Goal: Find specific page/section: Find specific page/section

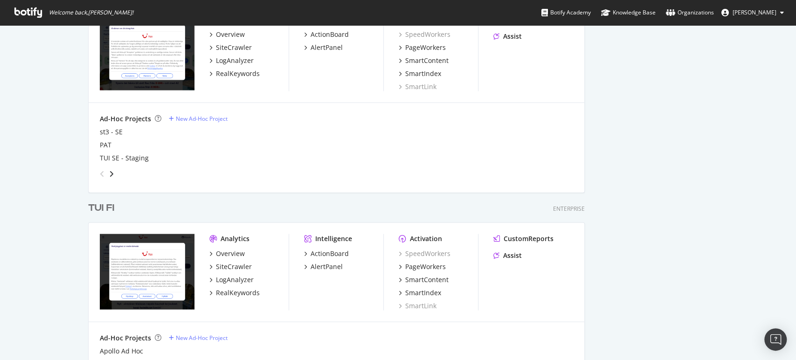
scroll to position [1267, 0]
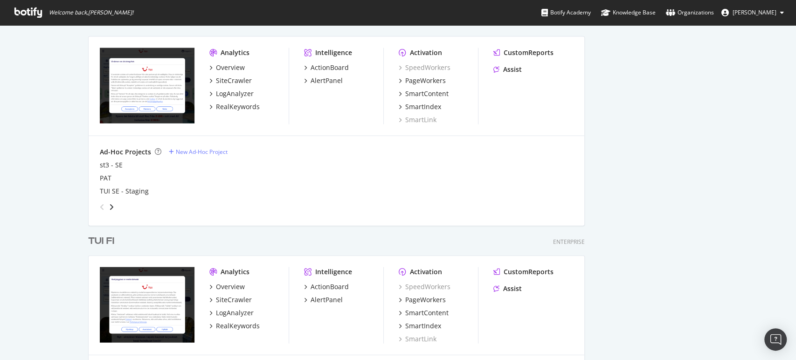
click at [106, 239] on div "TUI FI" at bounding box center [101, 242] width 26 height 14
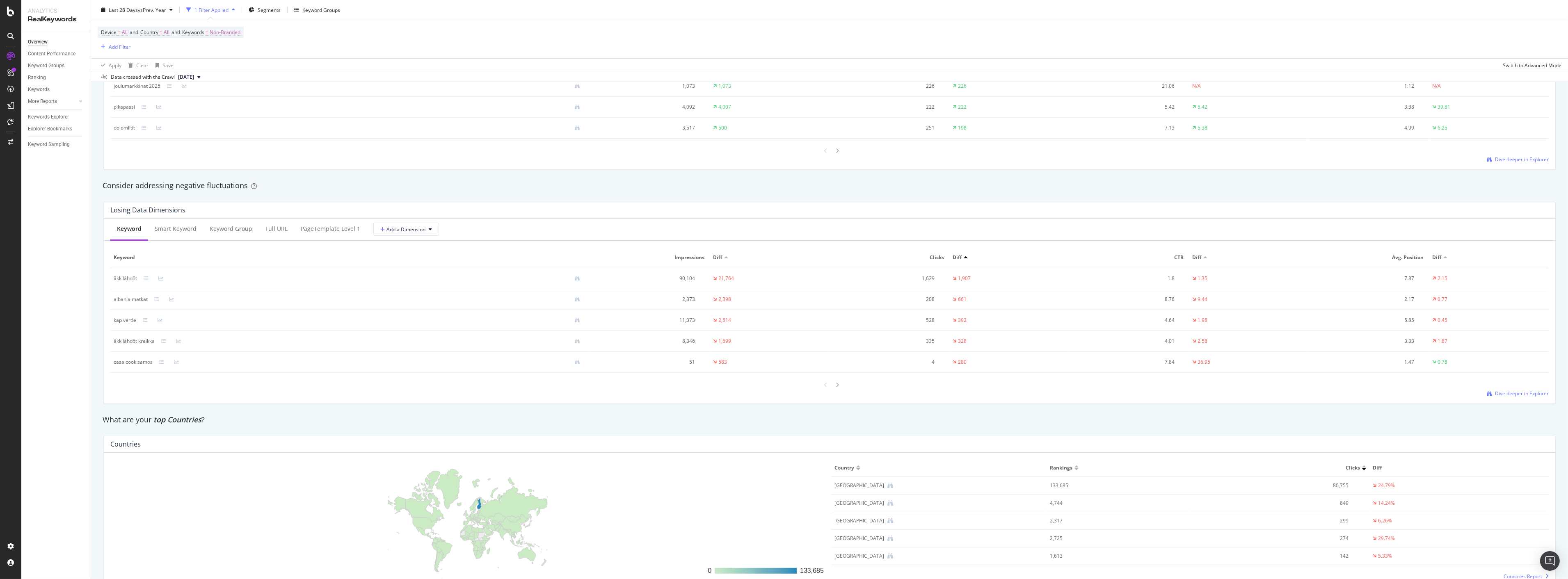
scroll to position [920, 0]
